Goal: Task Accomplishment & Management: Use online tool/utility

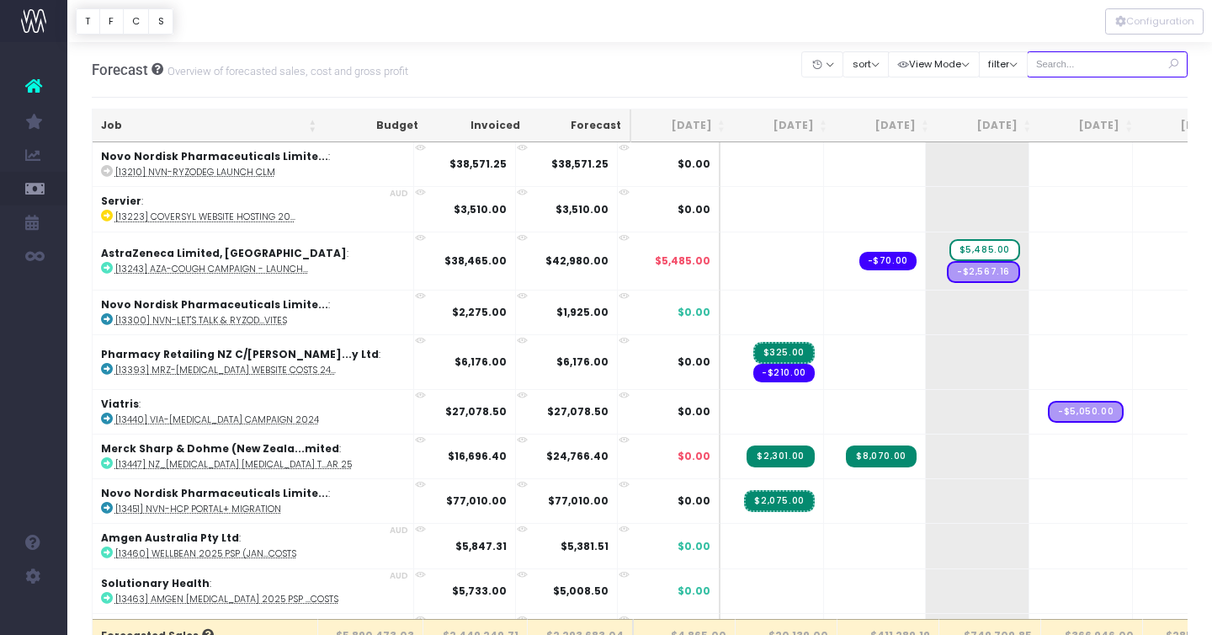
click at [1095, 62] on input "text" at bounding box center [1108, 64] width 162 height 26
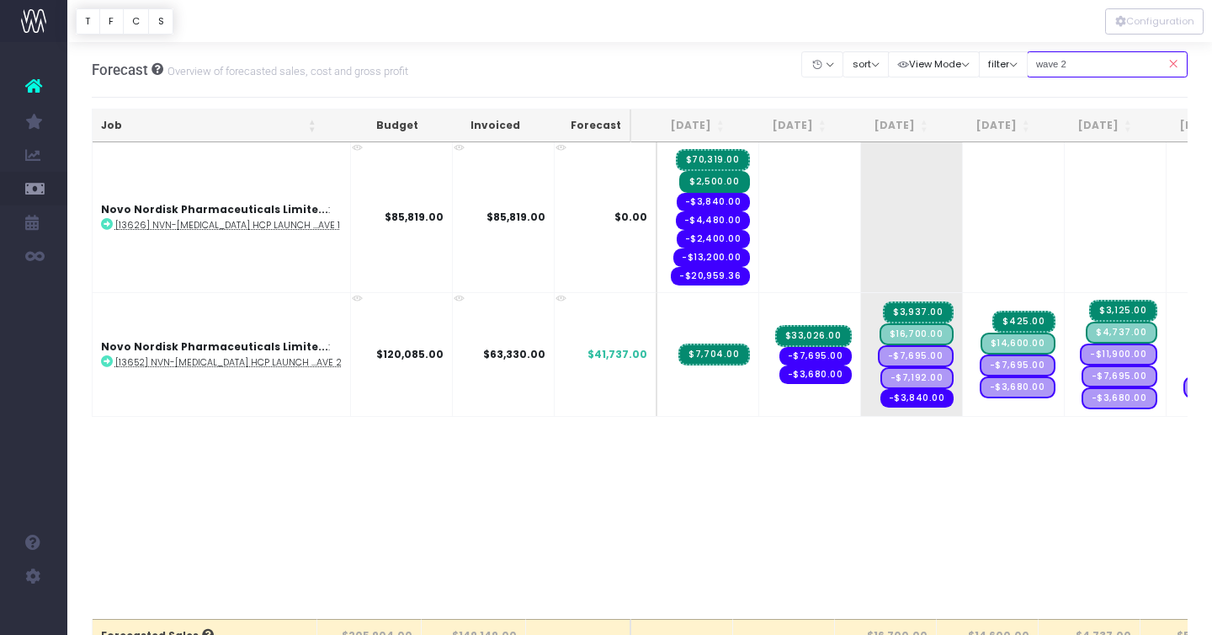
type input "wave 2"
click at [819, 511] on div "Job Budget Invoiced Forecast [DATE] [DATE] [DATE] Sep [DATE] Nov [DATE] Jan [DA…" at bounding box center [640, 380] width 1097 height 476
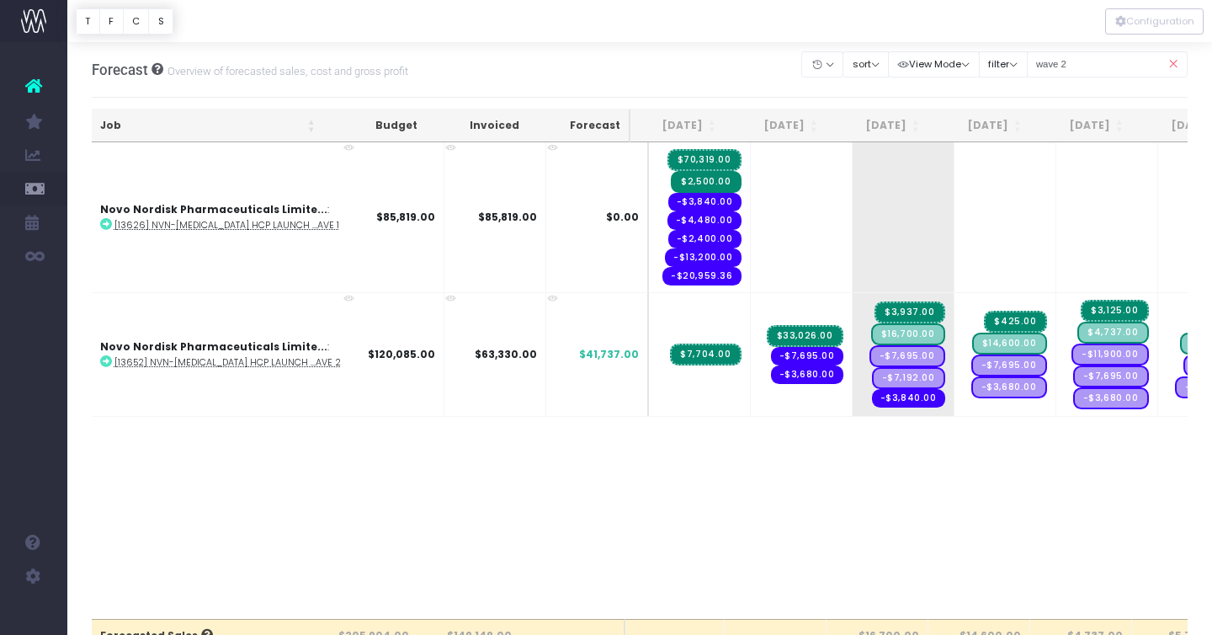
scroll to position [0, 62]
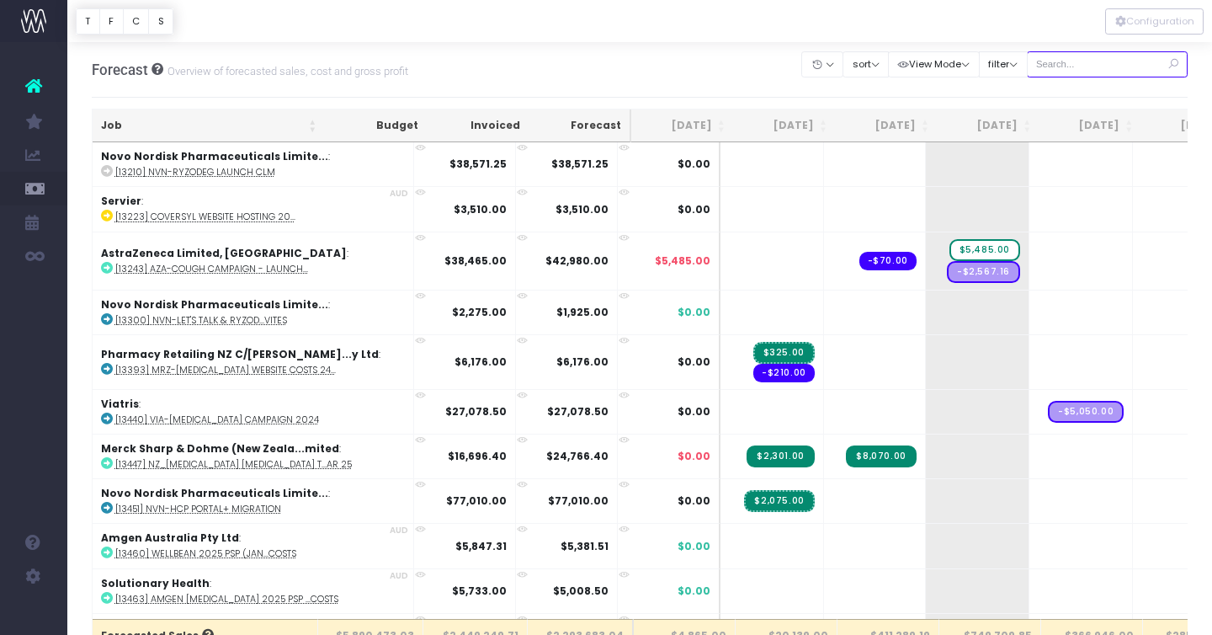
click at [1078, 61] on input "text" at bounding box center [1108, 64] width 162 height 26
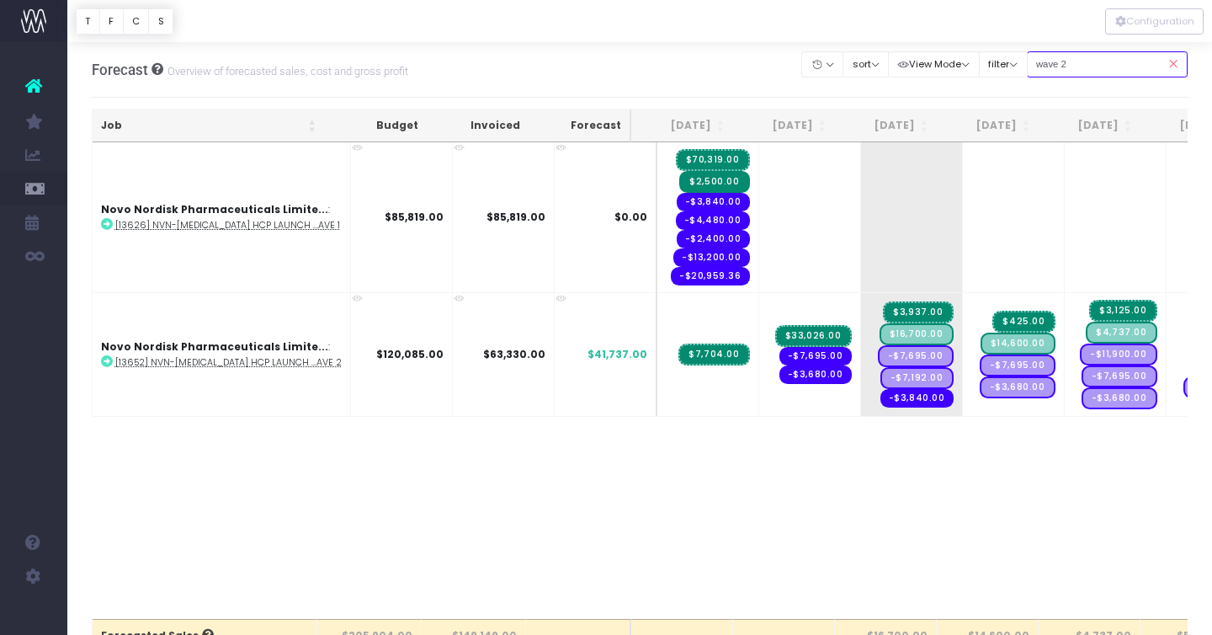
type input "wave 2"
click at [766, 565] on div "Job Budget Invoiced Forecast Jun 25 Jul 25 Aug 25 Sep 25 Oct 25 Nov 25 Dec 25 J…" at bounding box center [640, 380] width 1097 height 476
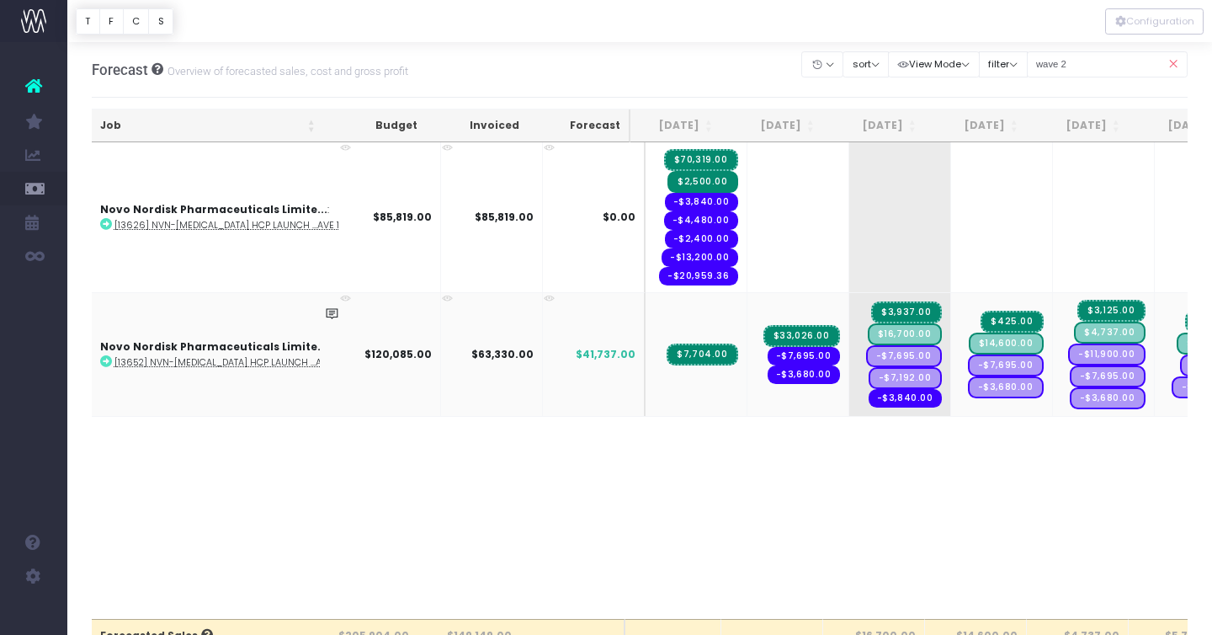
click at [777, 335] on span "$33,026.00" at bounding box center [801, 336] width 77 height 22
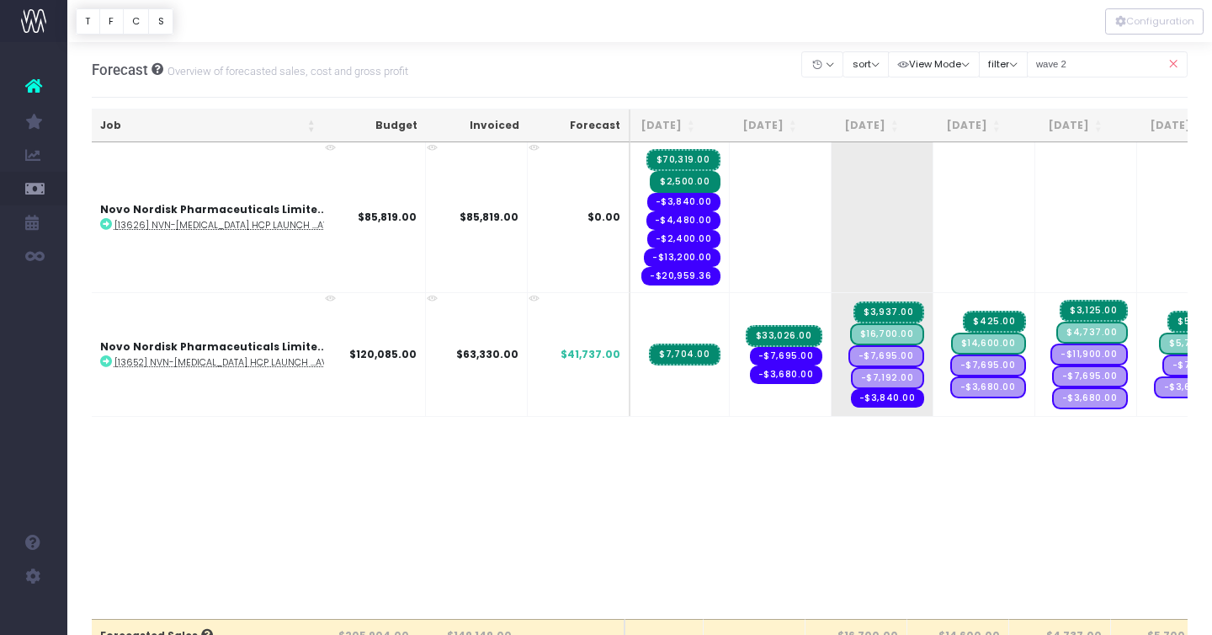
scroll to position [0, 58]
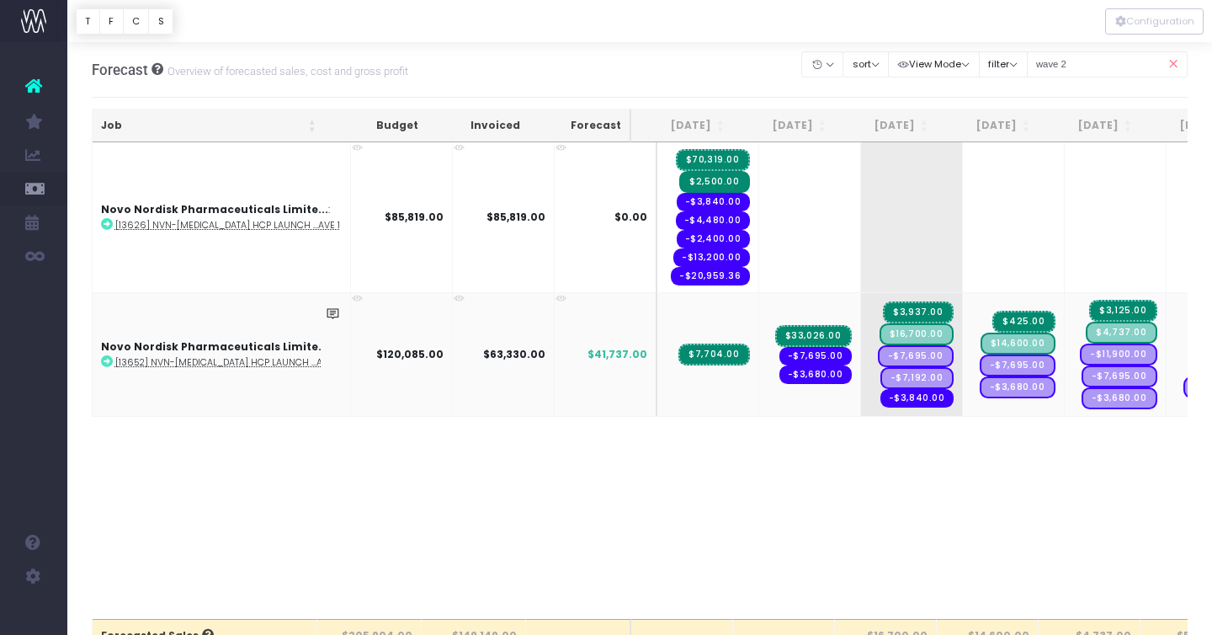
click at [106, 361] on icon at bounding box center [107, 361] width 12 height 12
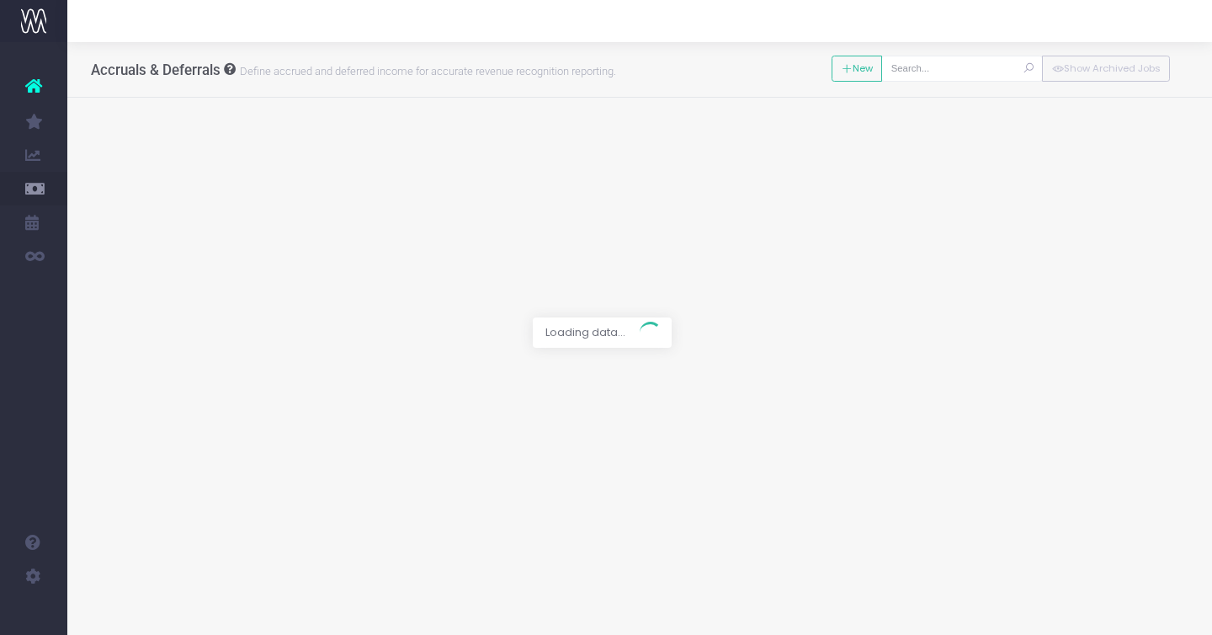
type input "[13652] NVN-[MEDICAL_DATA] HCP Launch Campaign - WAVE 2"
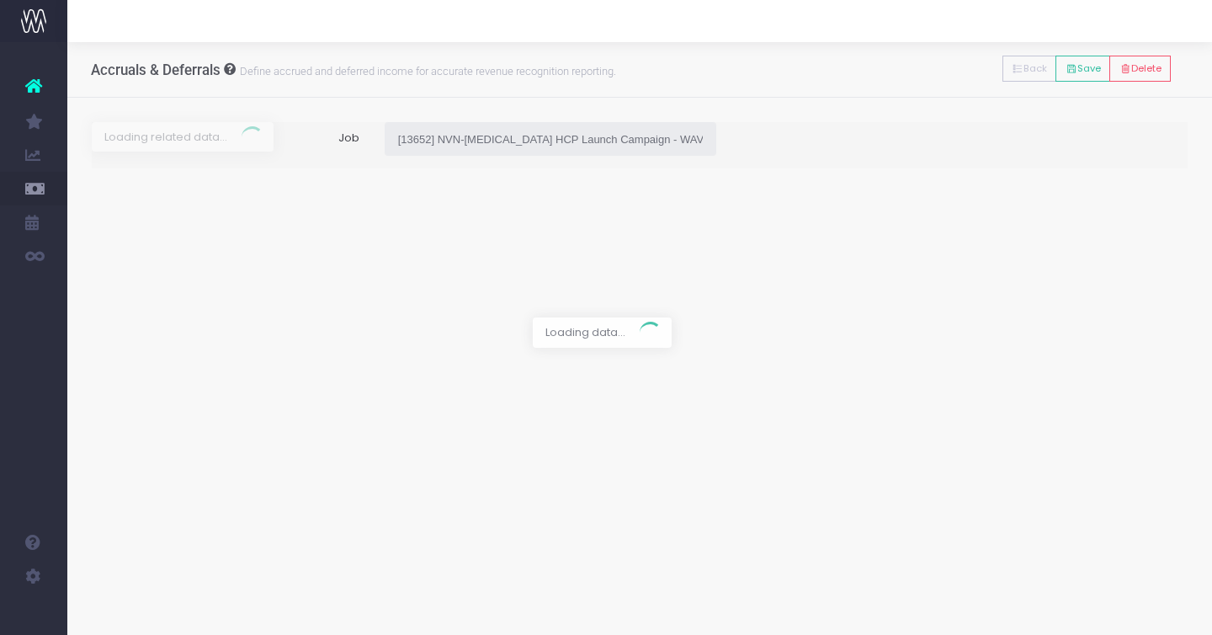
type input "Invoice INV-4929 / [DATE] / $41,781.50"
